Goal: Use online tool/utility: Utilize a website feature to perform a specific function

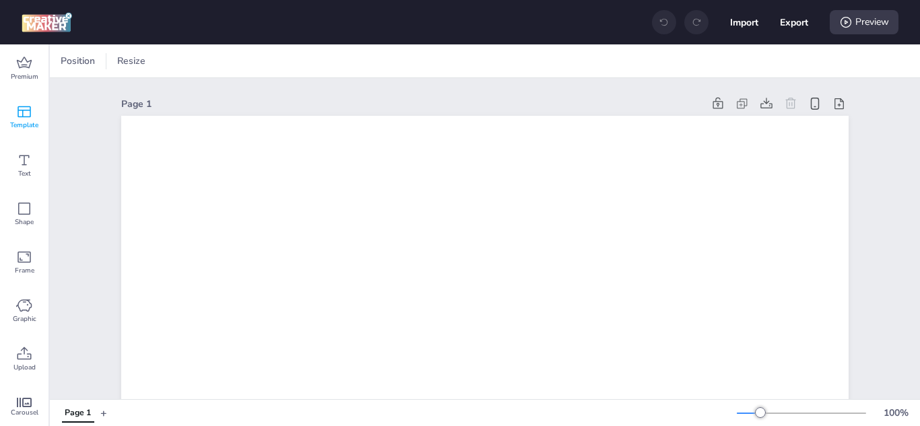
click at [24, 112] on icon at bounding box center [24, 112] width 16 height 16
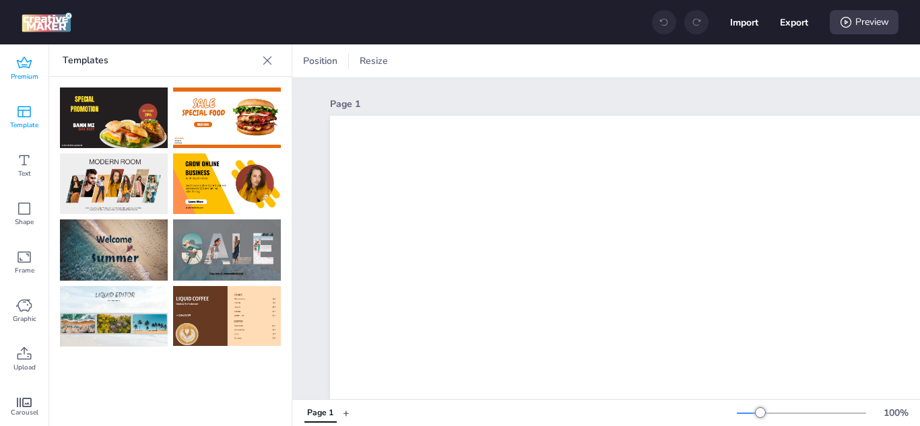
click at [26, 67] on icon at bounding box center [24, 62] width 15 height 11
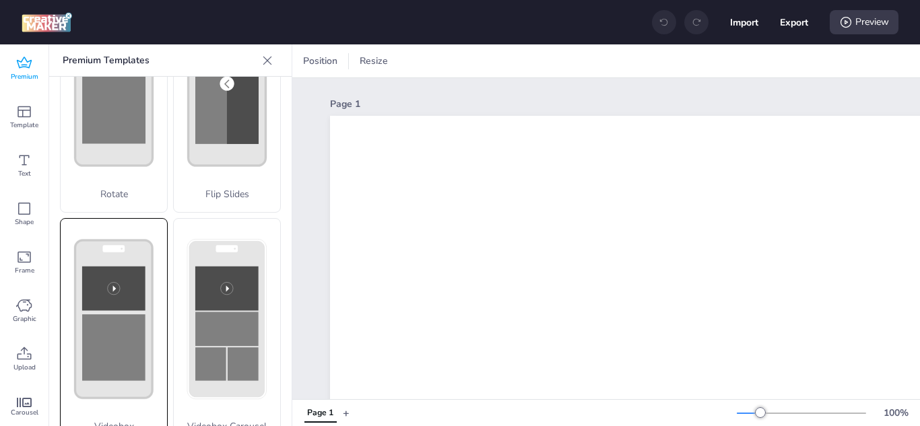
scroll to position [337, 0]
click at [114, 320] on rect at bounding box center [113, 346] width 63 height 67
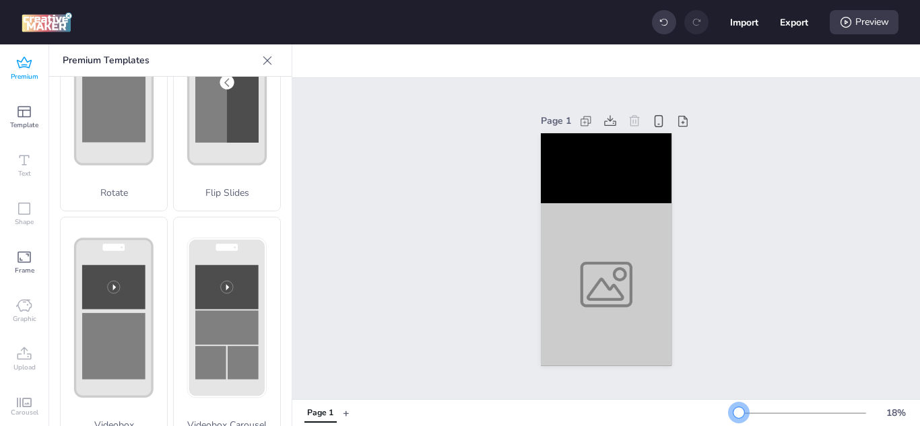
drag, startPoint x: 751, startPoint y: 415, endPoint x: 728, endPoint y: 416, distance: 22.9
click at [733, 403] on div at bounding box center [738, 412] width 11 height 11
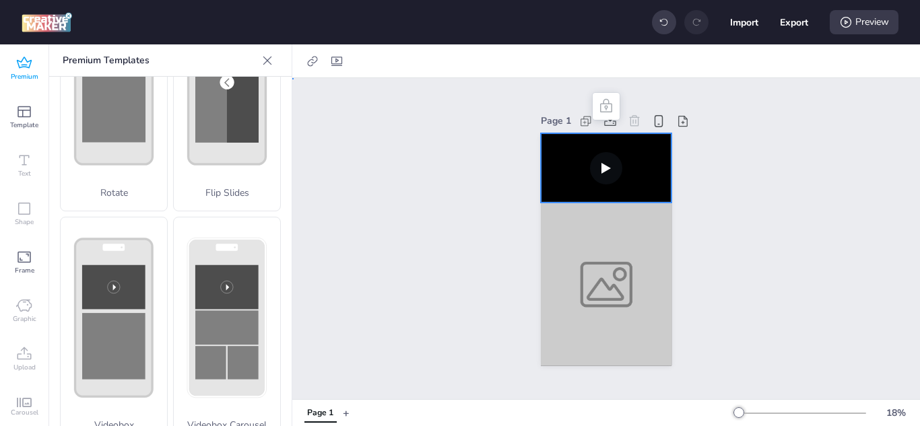
click at [599, 168] on video at bounding box center [606, 168] width 131 height 70
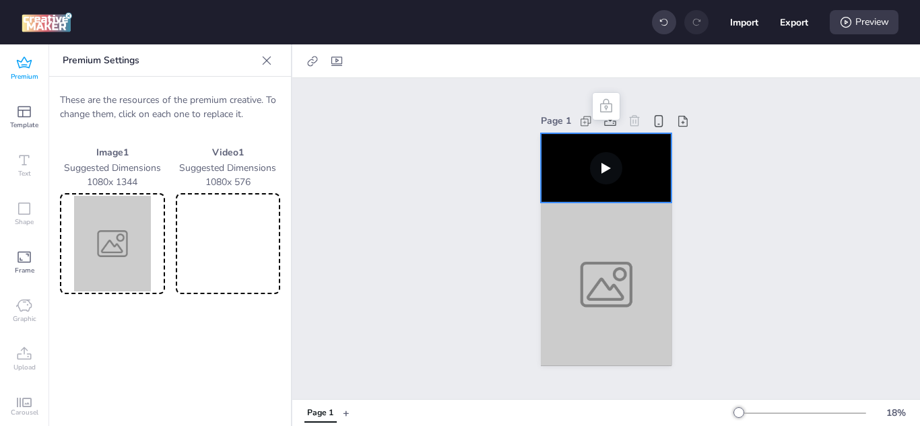
click at [114, 237] on img at bounding box center [113, 244] width 100 height 96
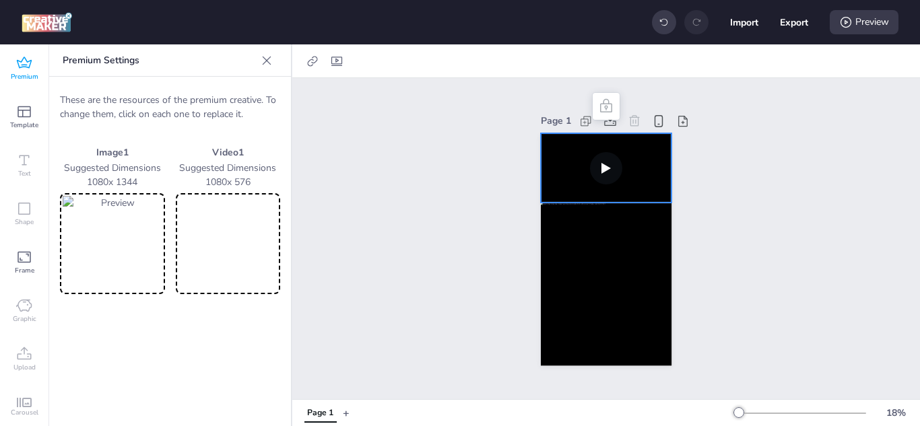
click at [568, 160] on video at bounding box center [606, 168] width 131 height 70
click at [225, 237] on video at bounding box center [228, 244] width 100 height 96
click at [308, 65] on icon at bounding box center [312, 61] width 13 height 13
click at [335, 61] on icon at bounding box center [336, 61] width 13 height 13
select select "contain"
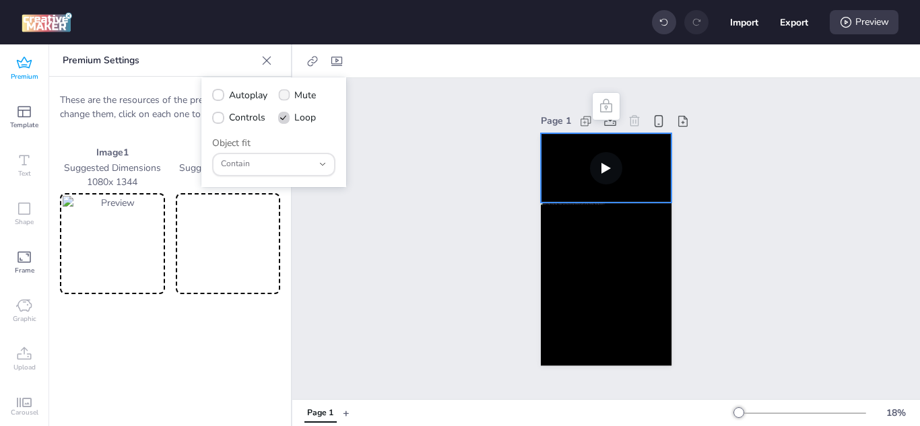
click at [283, 90] on span at bounding box center [283, 95] width 11 height 11
click at [283, 96] on input "Mute" at bounding box center [281, 100] width 9 height 9
checkbox input "true"
click at [216, 95] on icon at bounding box center [217, 95] width 9 height 7
click at [216, 96] on input "Autoplay" at bounding box center [215, 100] width 9 height 9
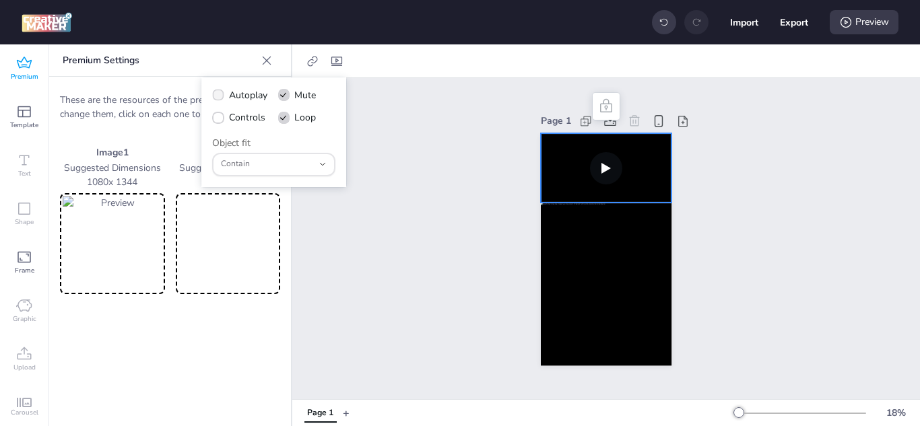
checkbox input "true"
click at [220, 116] on icon at bounding box center [217, 117] width 9 height 7
click at [220, 118] on input "Controls" at bounding box center [215, 122] width 9 height 9
checkbox input "true"
click at [311, 61] on icon at bounding box center [312, 61] width 13 height 13
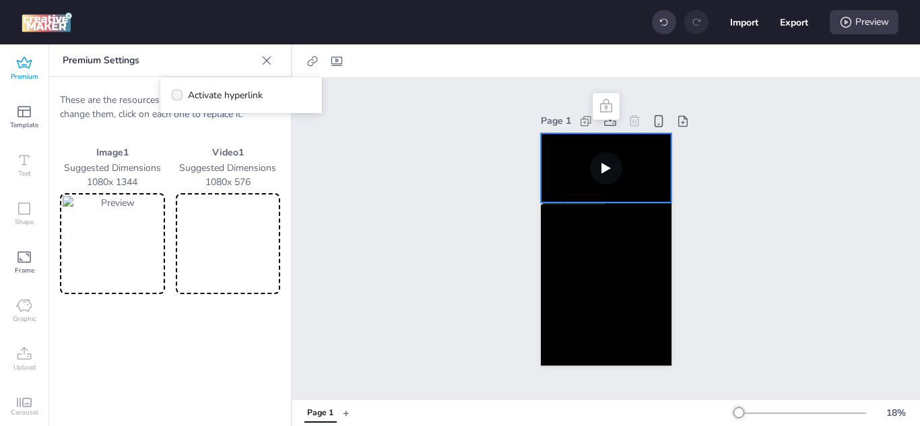
click at [177, 92] on icon at bounding box center [176, 95] width 9 height 7
click at [177, 96] on input "Activate hyperlink" at bounding box center [174, 100] width 9 height 9
checkbox input "true"
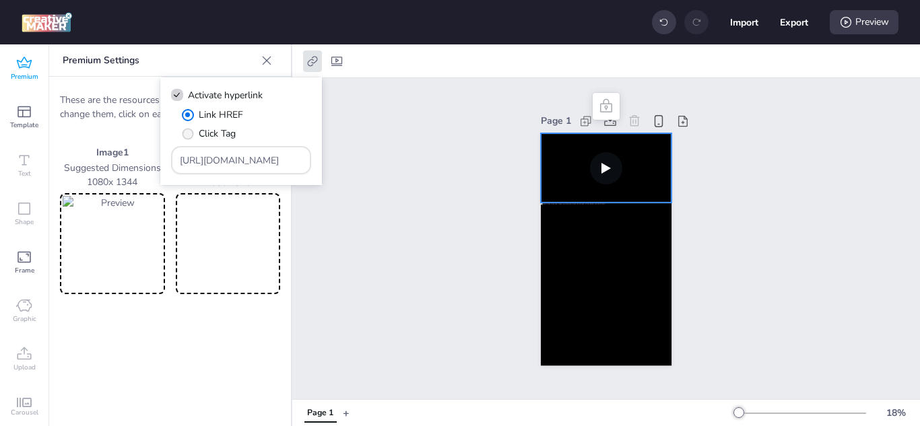
click at [186, 129] on label "Click Tag" at bounding box center [208, 134] width 63 height 24
click at [186, 135] on input "Click Tag" at bounding box center [185, 139] width 9 height 9
radio input "true"
drag, startPoint x: 273, startPoint y: 161, endPoint x: 143, endPoint y: 159, distance: 130.0
click at [143, 159] on body "Import Export Preview Premium Template Text Shape Frame Graphic Upload Carousel…" at bounding box center [460, 213] width 920 height 426
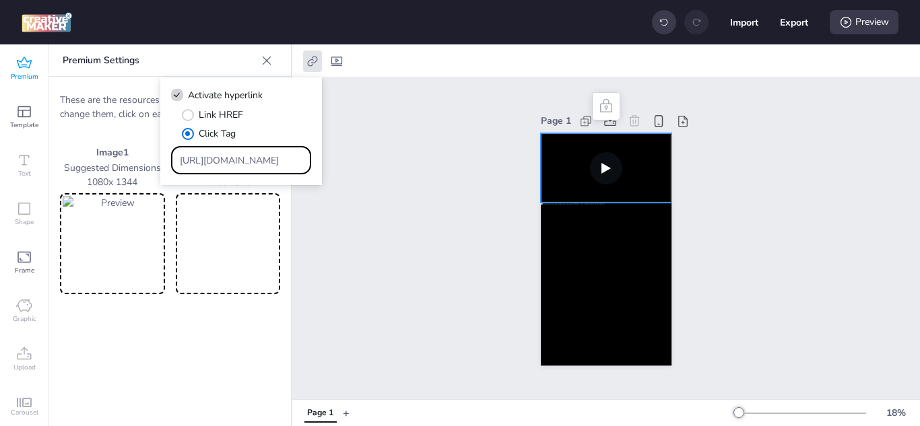
paste input "[DOMAIN_NAME][URL]"
type input "[URL][DOMAIN_NAME]"
click at [601, 281] on div at bounding box center [606, 284] width 131 height 163
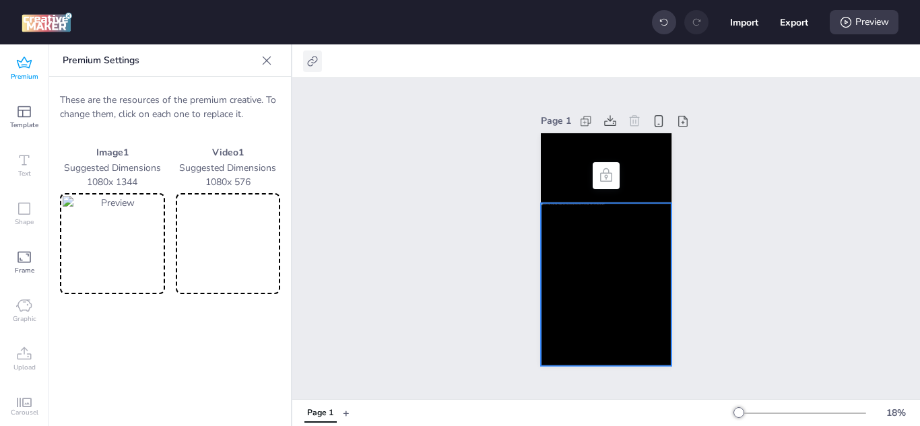
click at [311, 57] on icon at bounding box center [312, 61] width 13 height 13
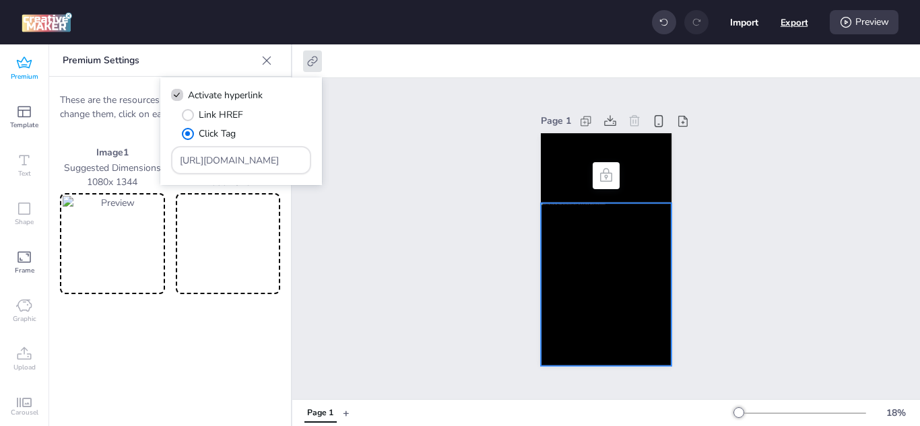
click at [801, 22] on button "Export" at bounding box center [794, 23] width 28 height 28
select select "html"
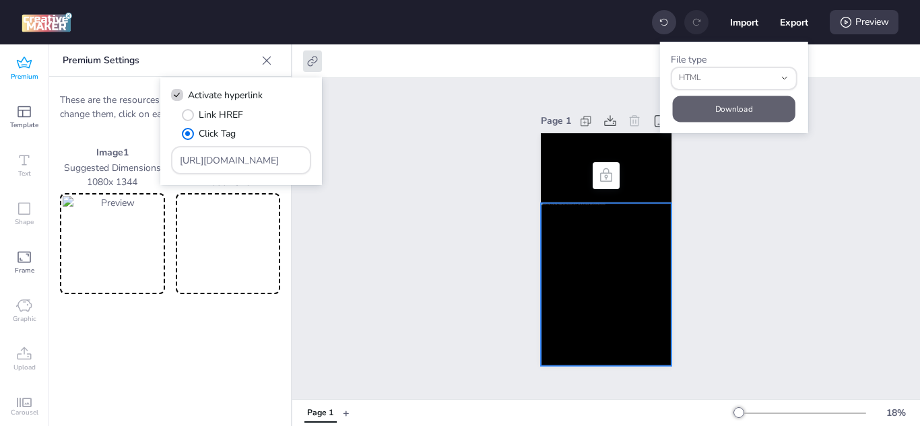
click at [745, 110] on button "Download" at bounding box center [734, 109] width 123 height 26
